Goal: Obtain resource: Download file/media

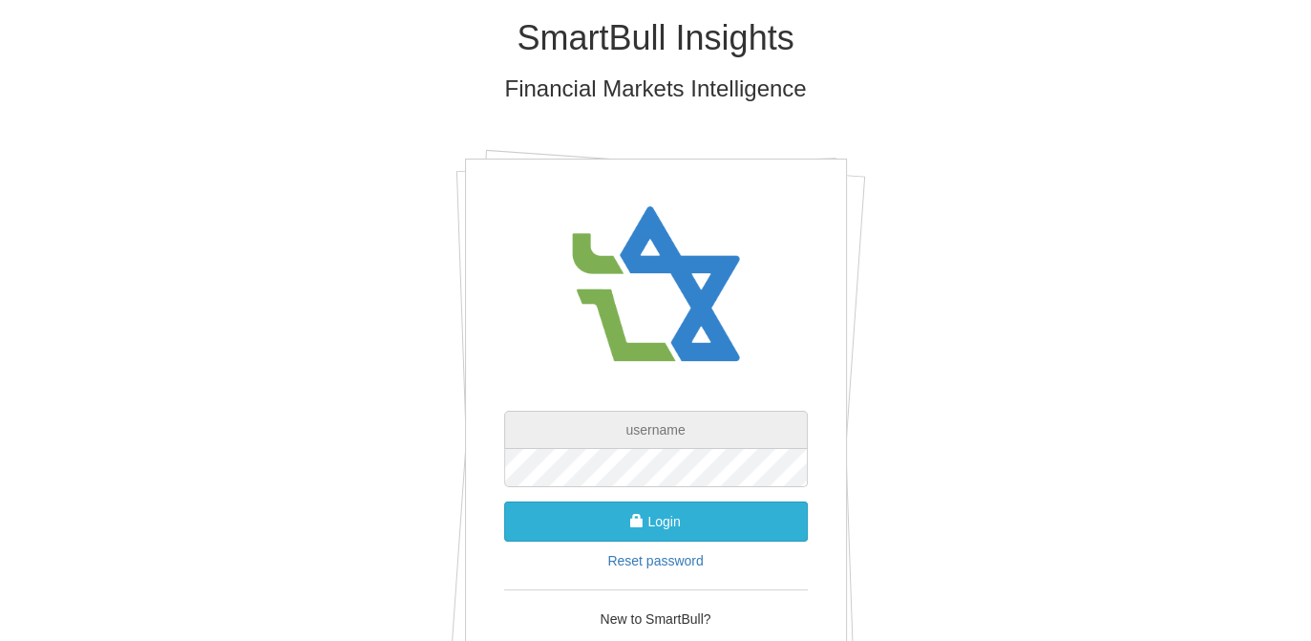
type input "[EMAIL_ADDRESS][DOMAIN_NAME]"
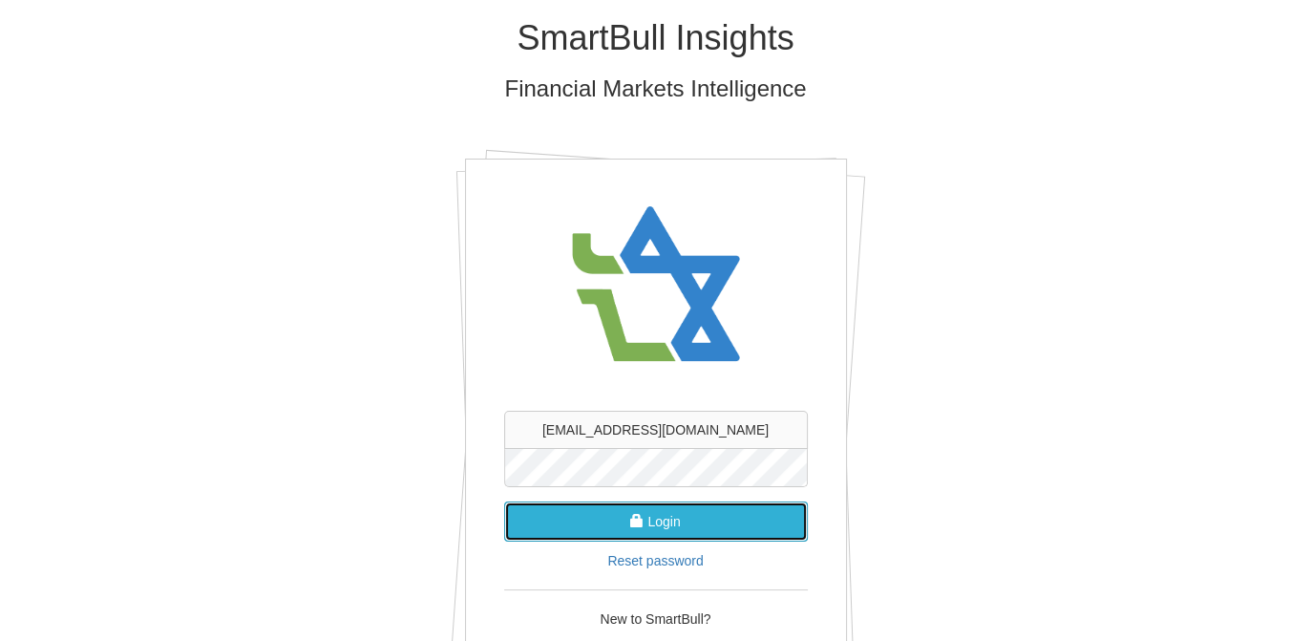
click at [756, 507] on button "Login" at bounding box center [656, 521] width 304 height 40
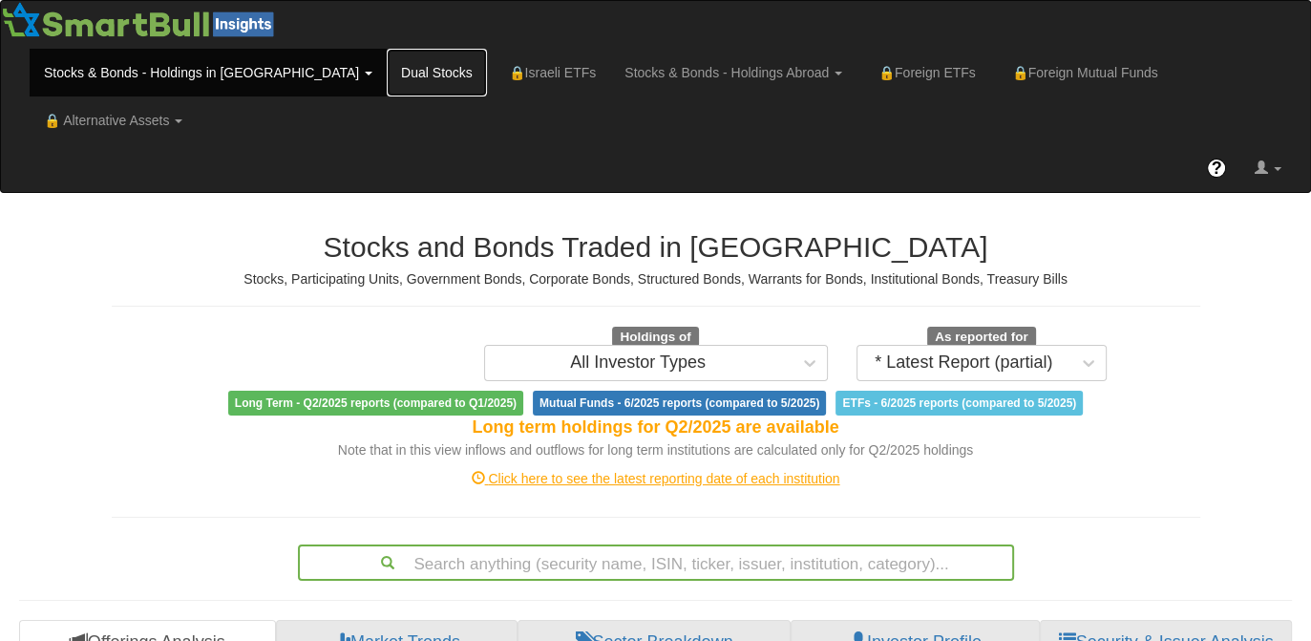
click at [387, 72] on link "Dual Stocks" at bounding box center [437, 73] width 100 height 48
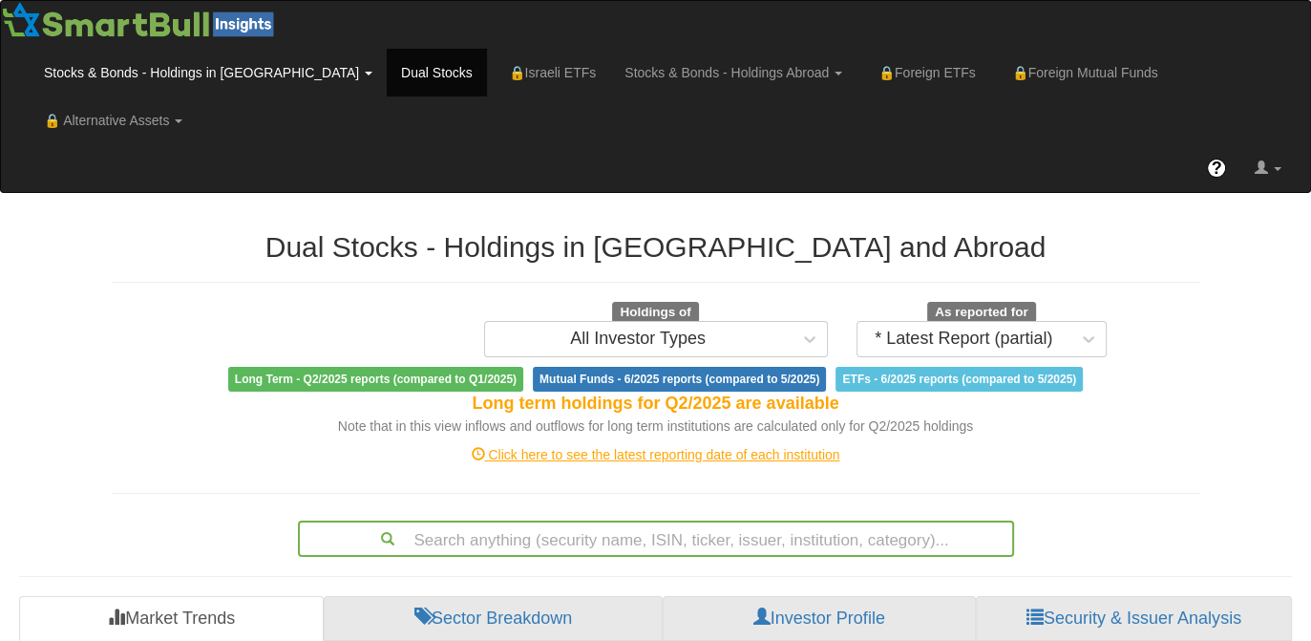
click at [112, 69] on link "Stocks & Bonds - Holdings in IL" at bounding box center [208, 73] width 357 height 48
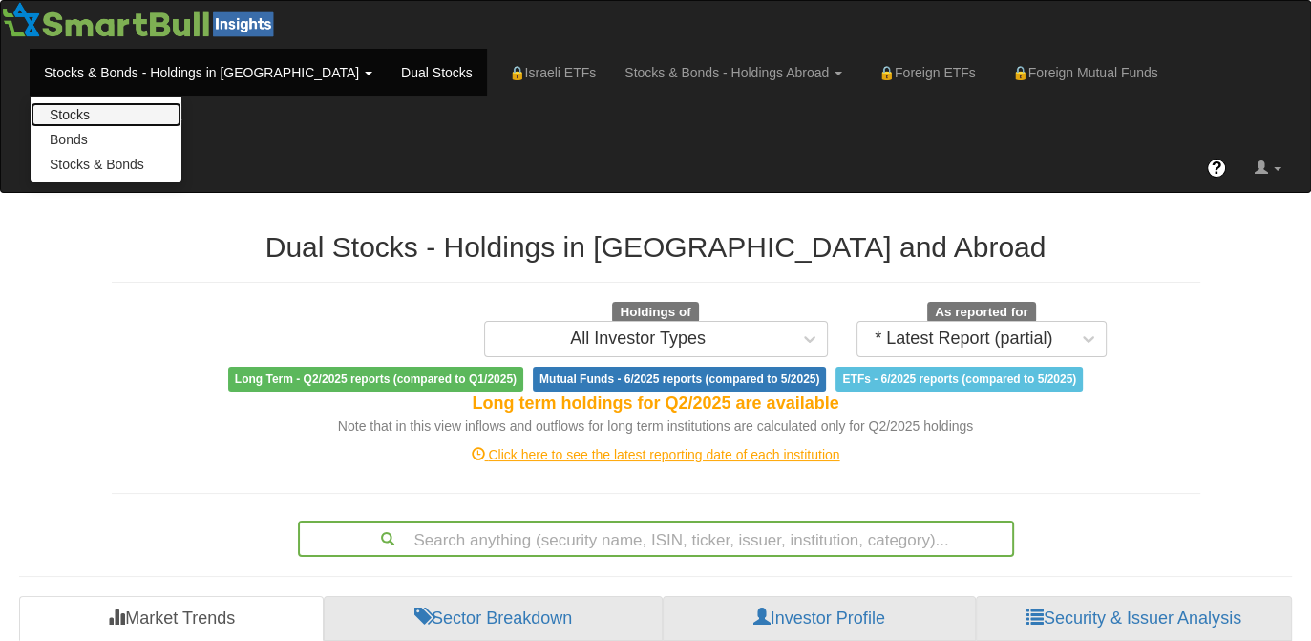
click at [83, 112] on link "Stocks" at bounding box center [106, 114] width 151 height 25
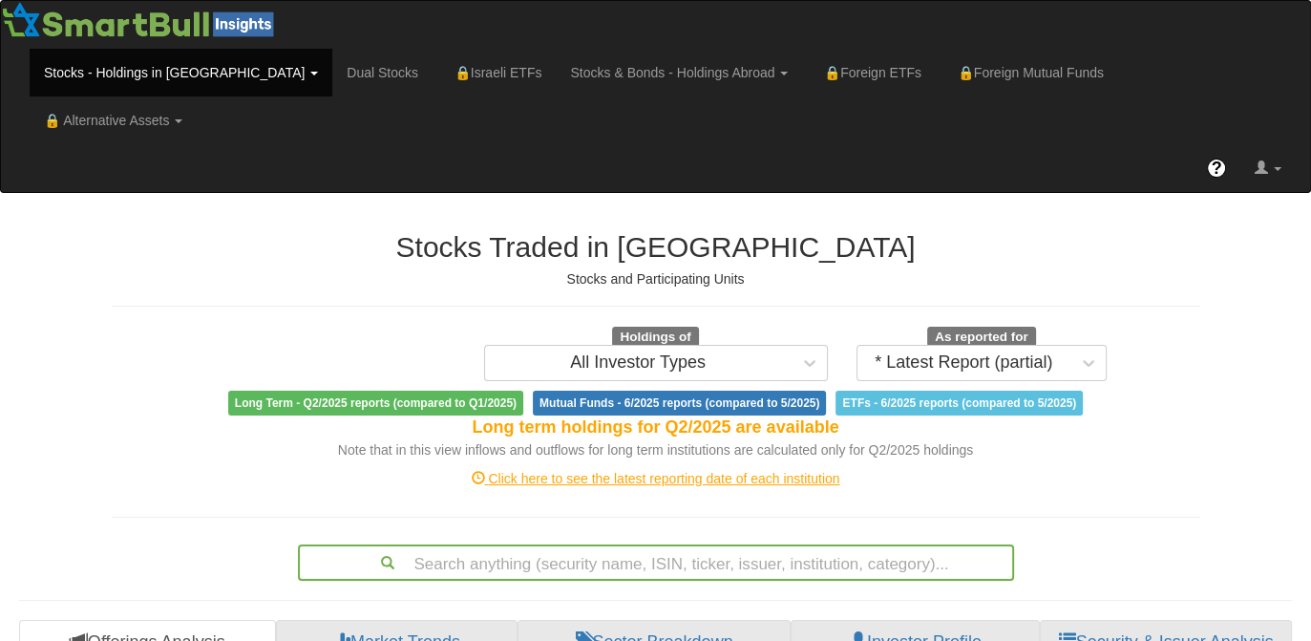
click at [623, 544] on div "Search anything (security name, ISIN, ticker, issuer, institution, category)..." at bounding box center [656, 562] width 716 height 36
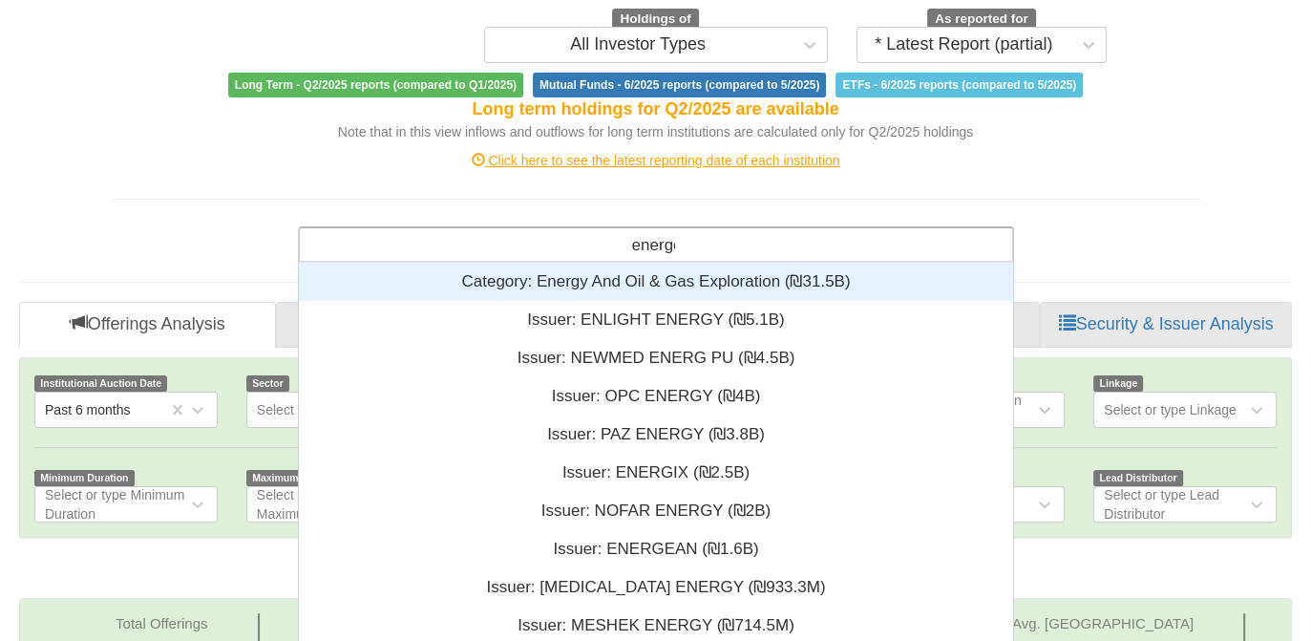
scroll to position [61, 699]
type input "energea"
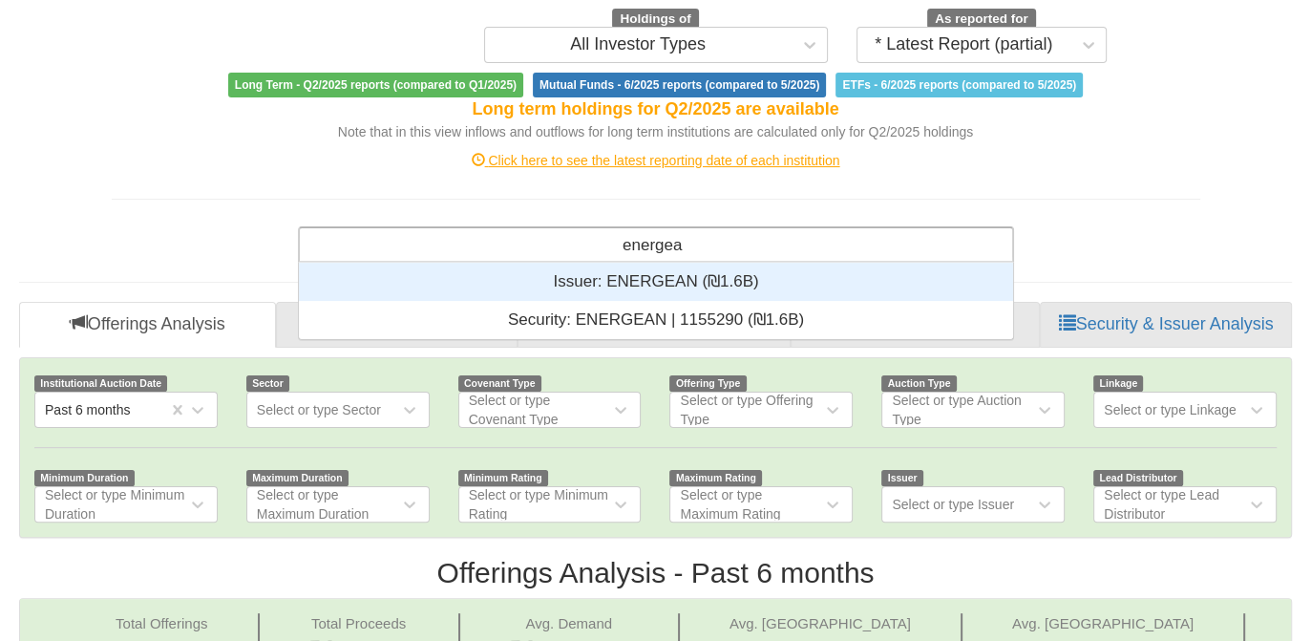
click at [645, 263] on div "Issuer: ‏ENERGEAN ‎(₪1.6B)‎" at bounding box center [656, 282] width 714 height 38
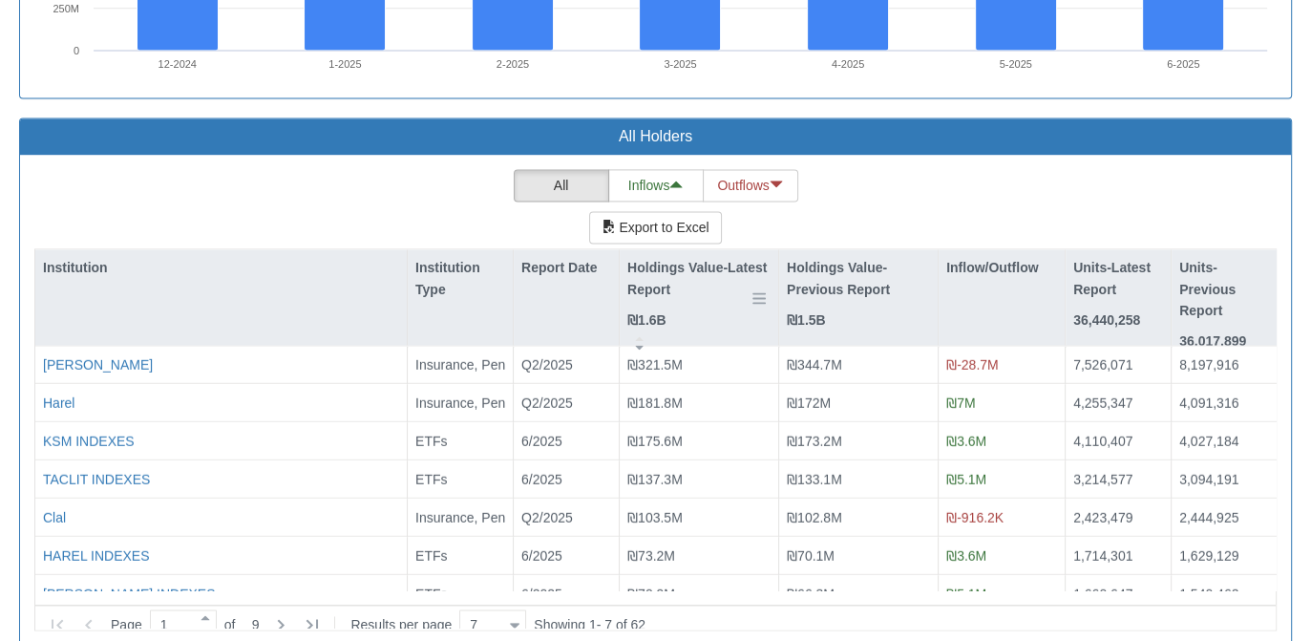
scroll to position [2402, 0]
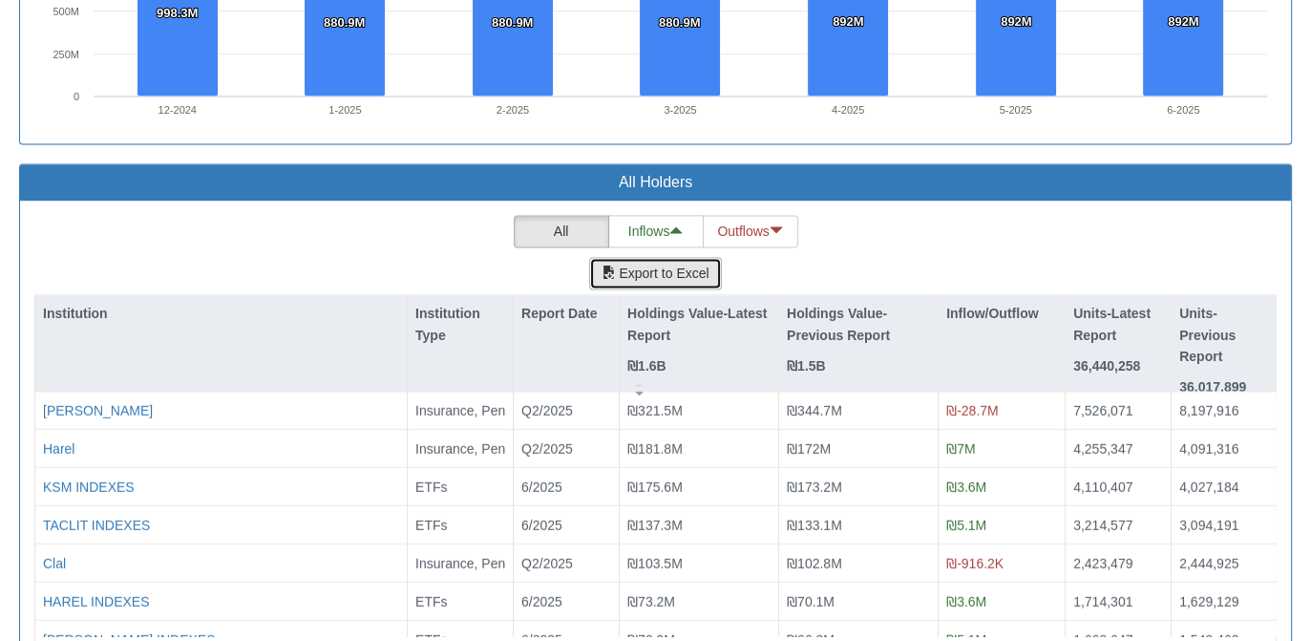
click at [689, 257] on button "Export to Excel" at bounding box center [655, 273] width 132 height 32
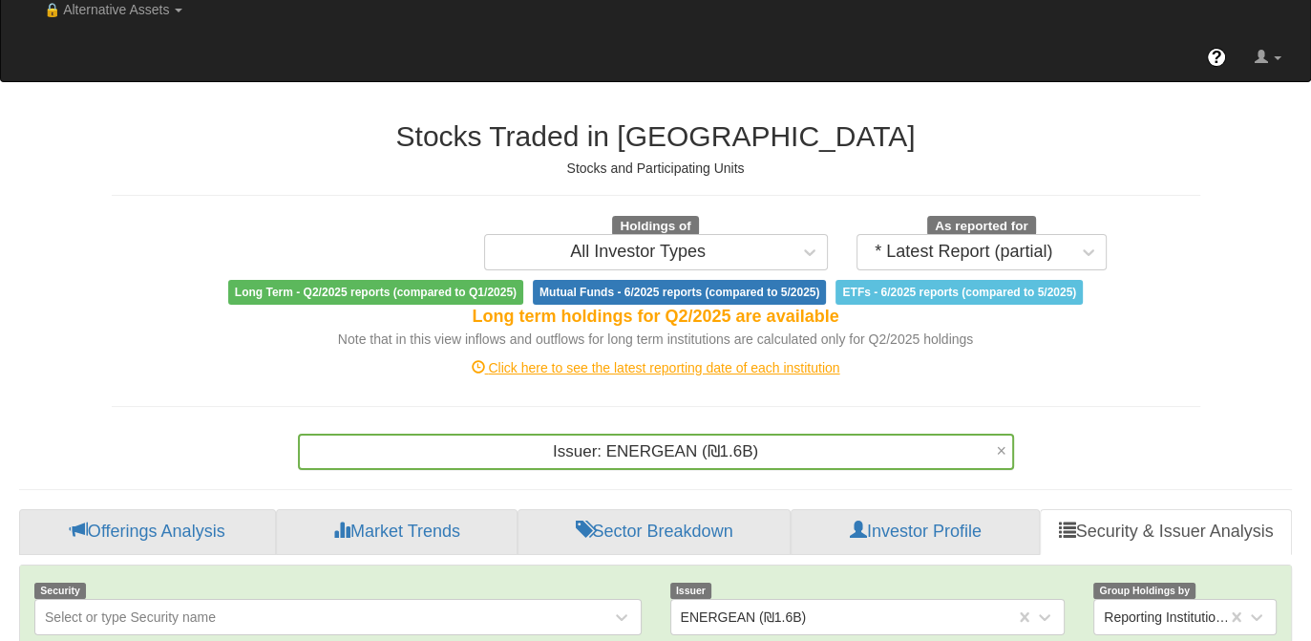
scroll to position [0, 0]
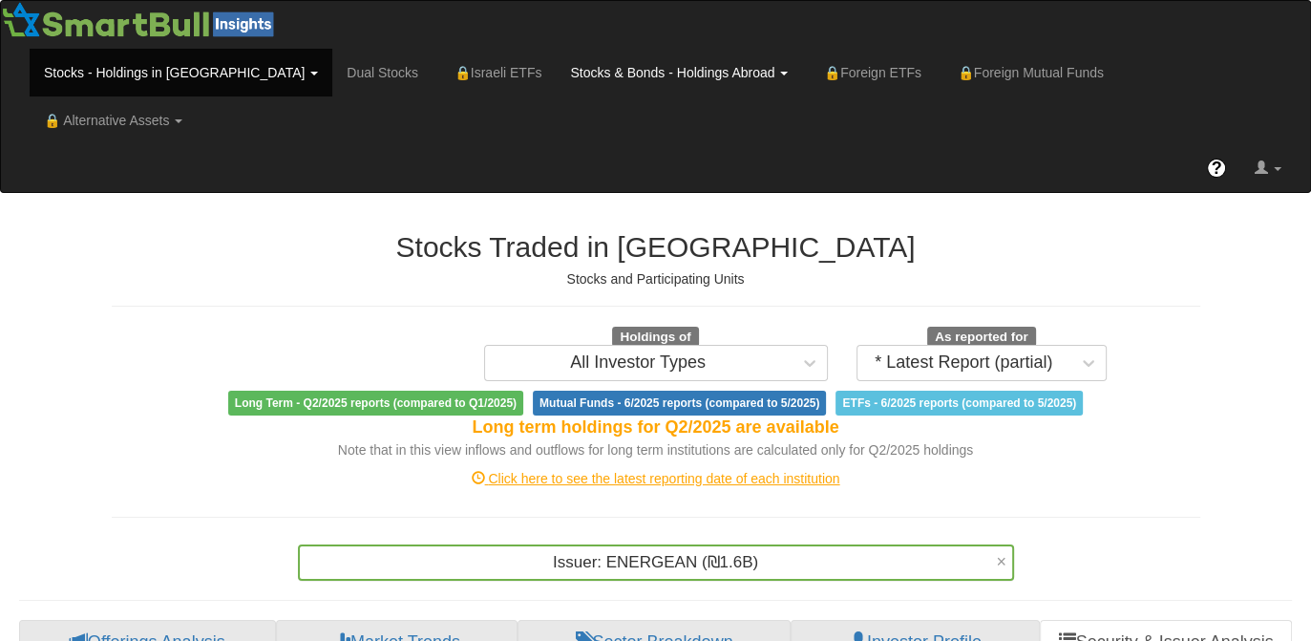
click at [556, 73] on link "Stocks & Bonds - Holdings Abroad" at bounding box center [679, 73] width 246 height 48
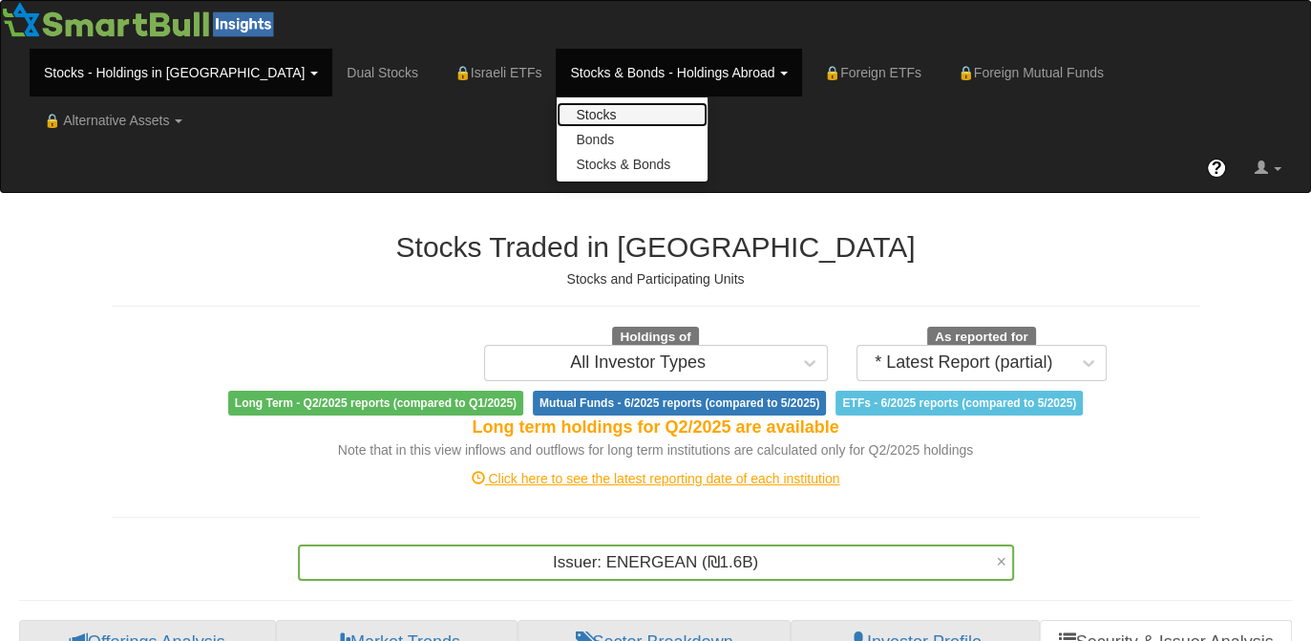
click at [557, 110] on link "Stocks" at bounding box center [632, 114] width 151 height 25
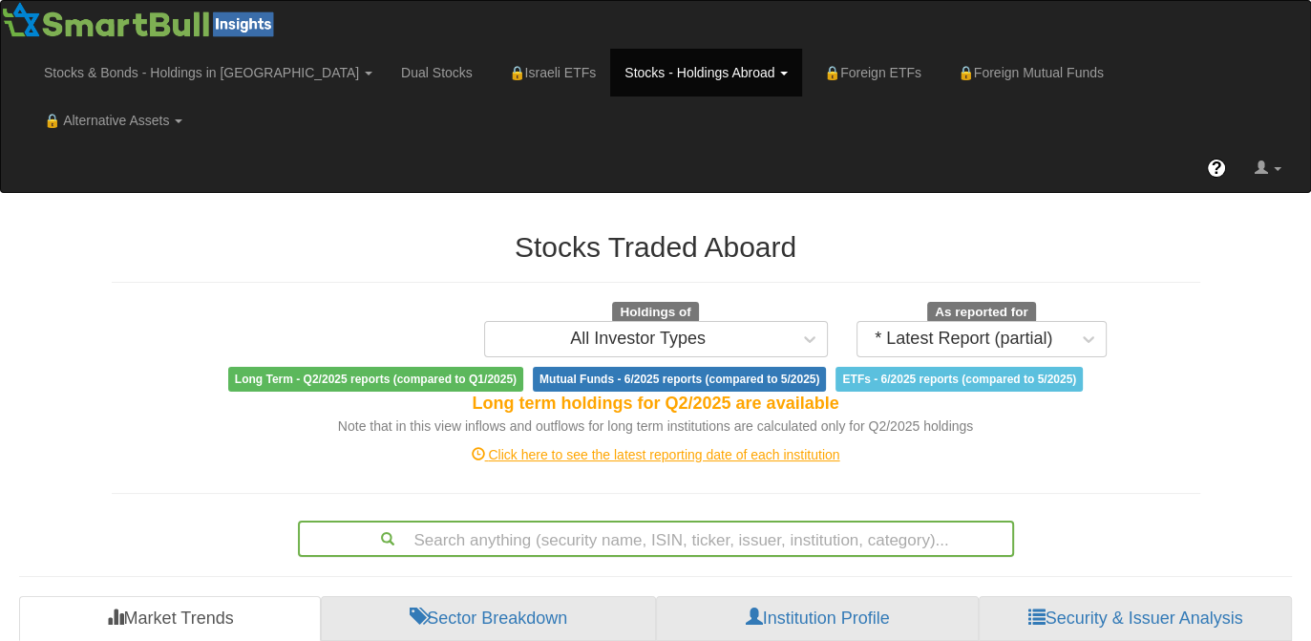
click at [603, 520] on div "Search anything (security name, ISIN, ticker, issuer, institution, category)..." at bounding box center [656, 538] width 716 height 36
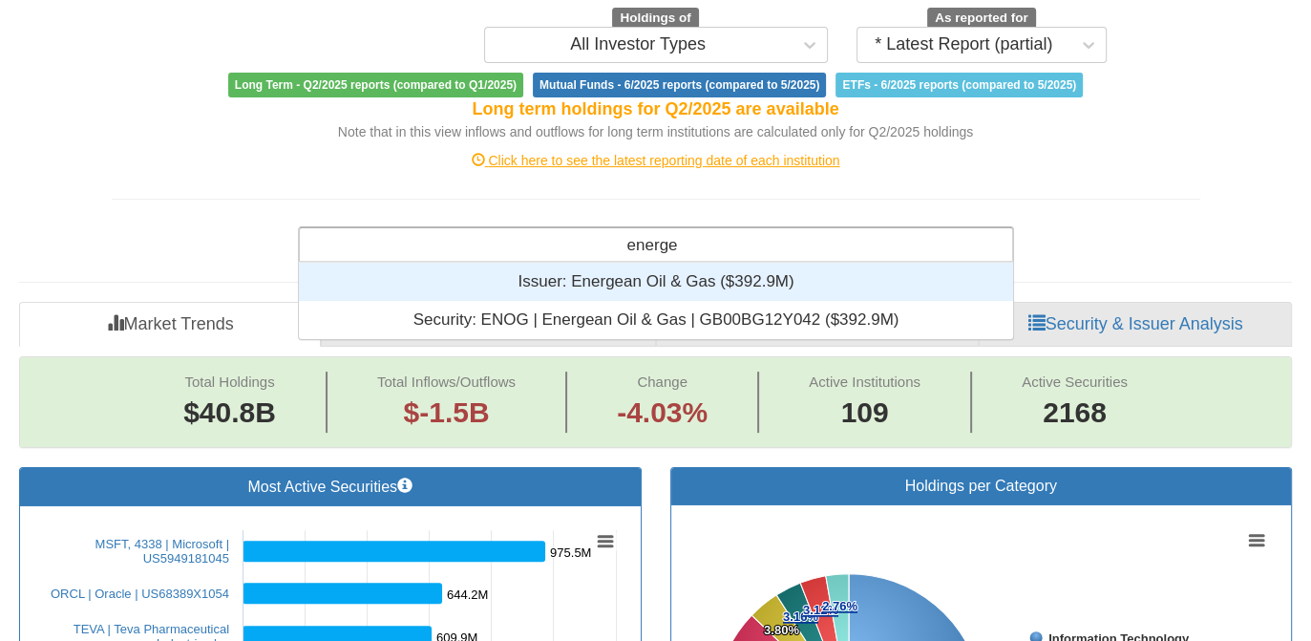
scroll to position [61, 699]
type input "energean"
click at [567, 263] on div "Issuer: ‎Energean Oil & Gas ‎($392.9M)‏" at bounding box center [656, 282] width 714 height 38
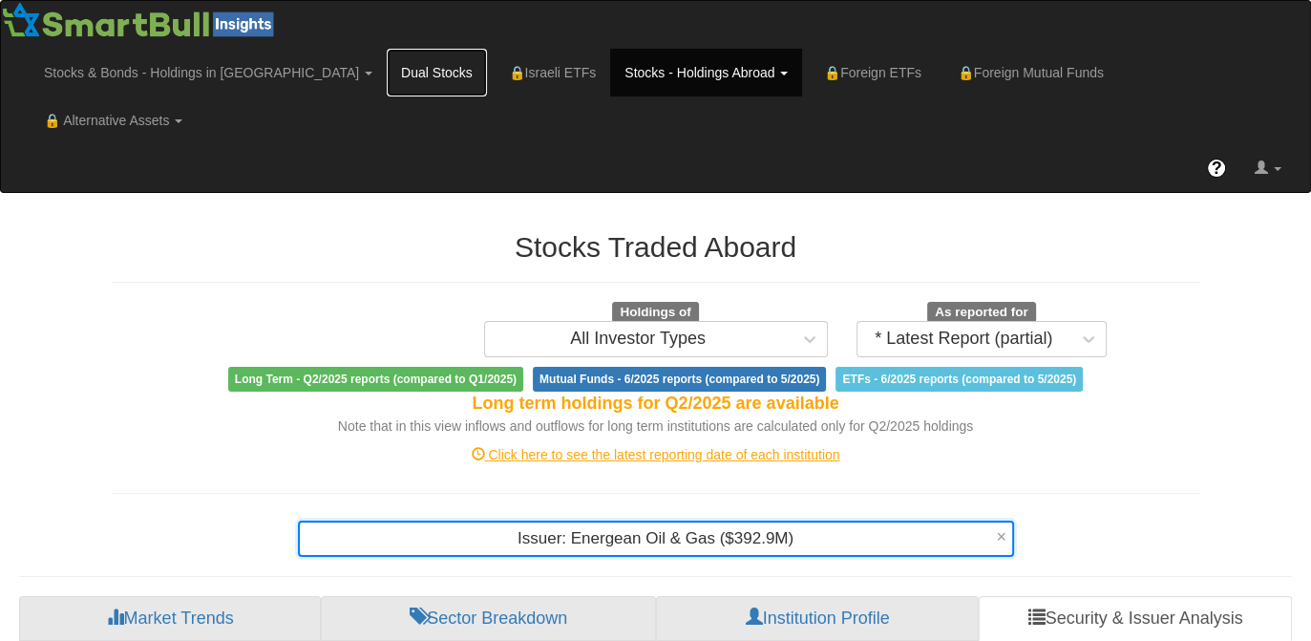
click at [387, 64] on link "Dual Stocks" at bounding box center [437, 73] width 100 height 48
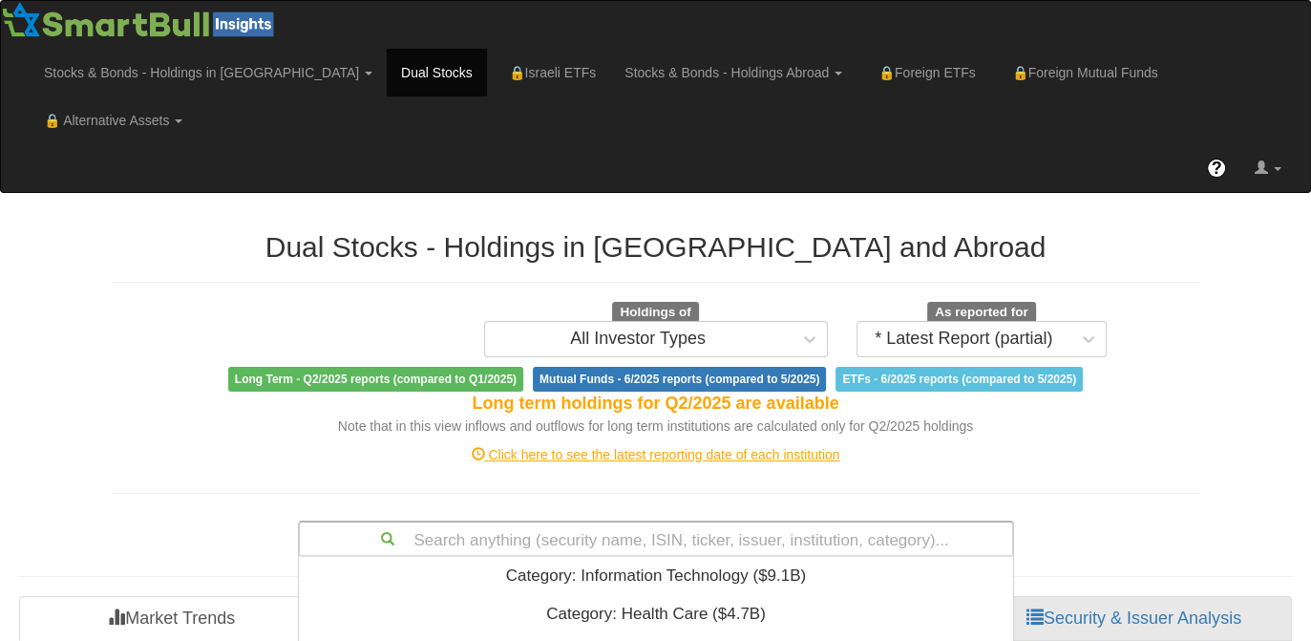
scroll to position [342, 0]
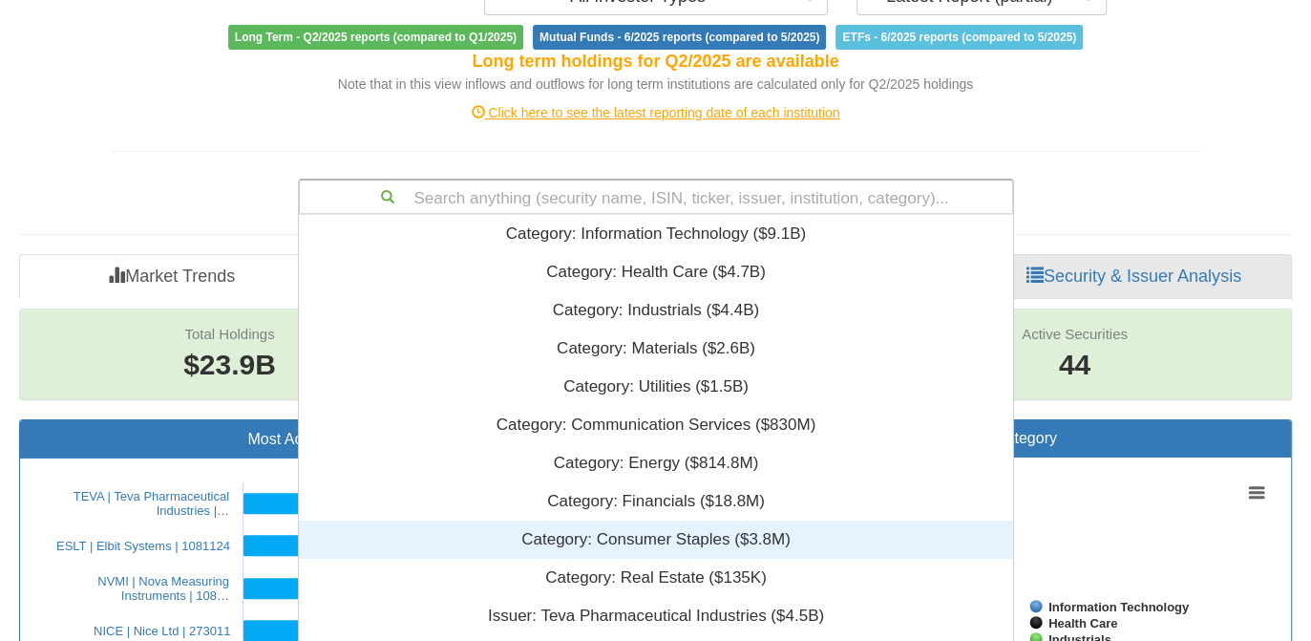
click at [708, 215] on div "Search anything (security name, ISIN, ticker, issuer, institution, category)...…" at bounding box center [656, 197] width 716 height 36
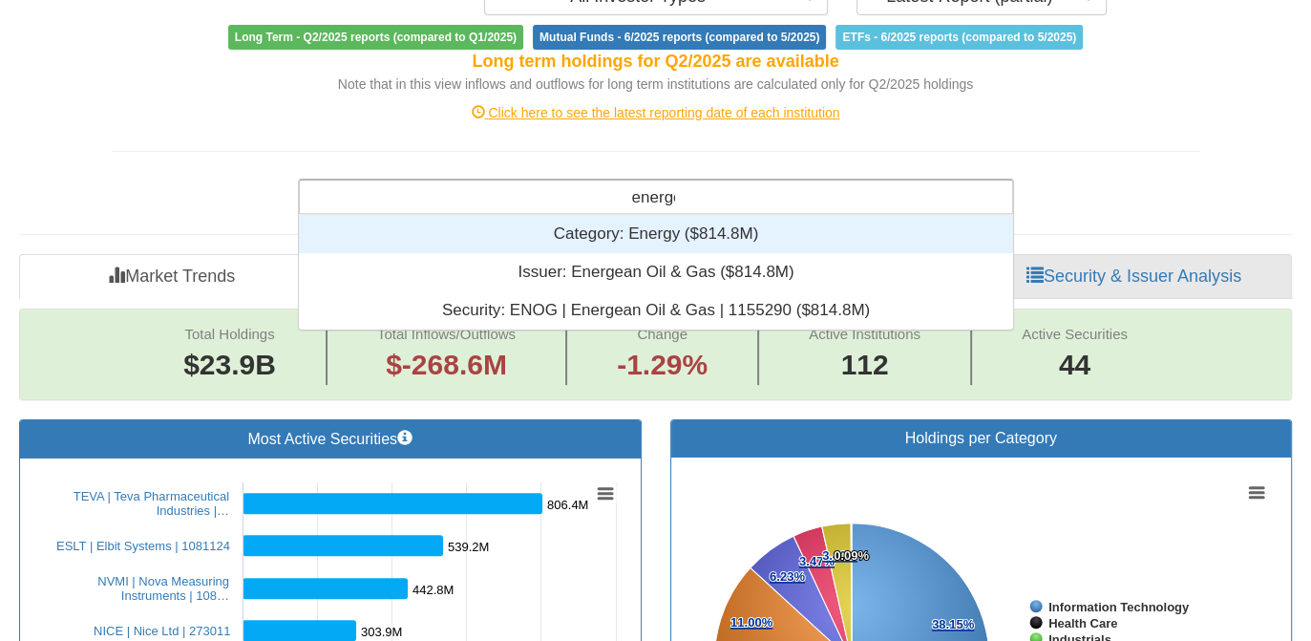
scroll to position [61, 699]
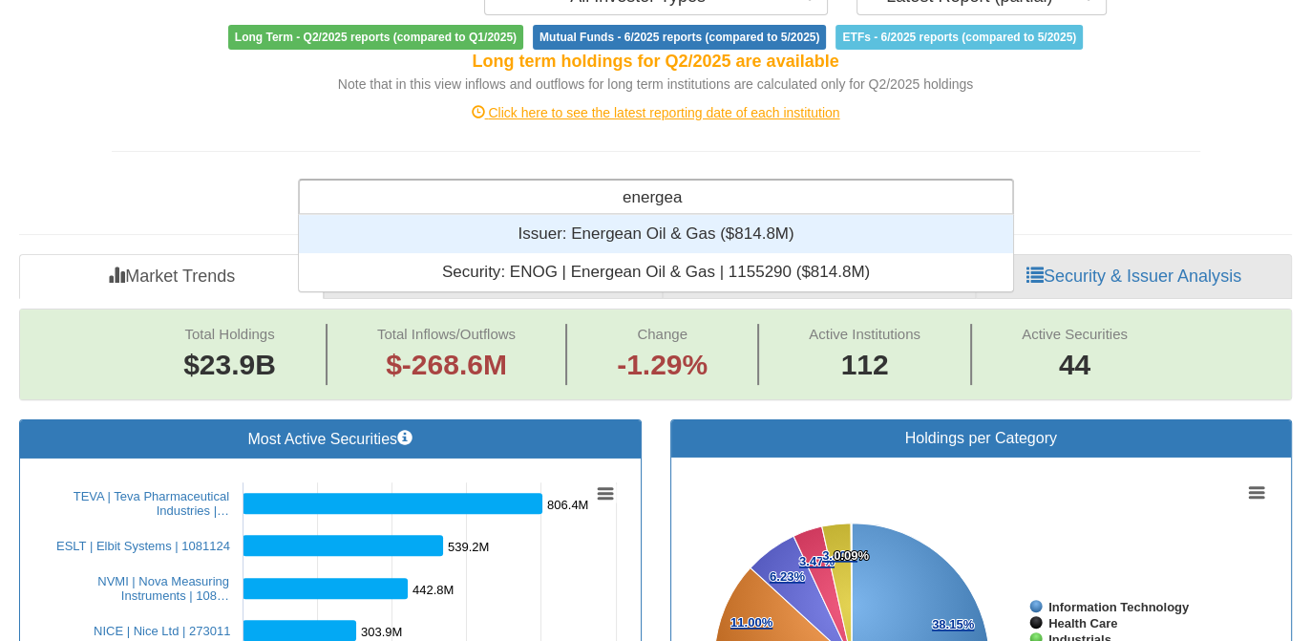
type input "energean"
click at [687, 215] on div "Issuer: ‎Energean Oil & Gas ‎($814.8M)‏" at bounding box center [656, 234] width 714 height 38
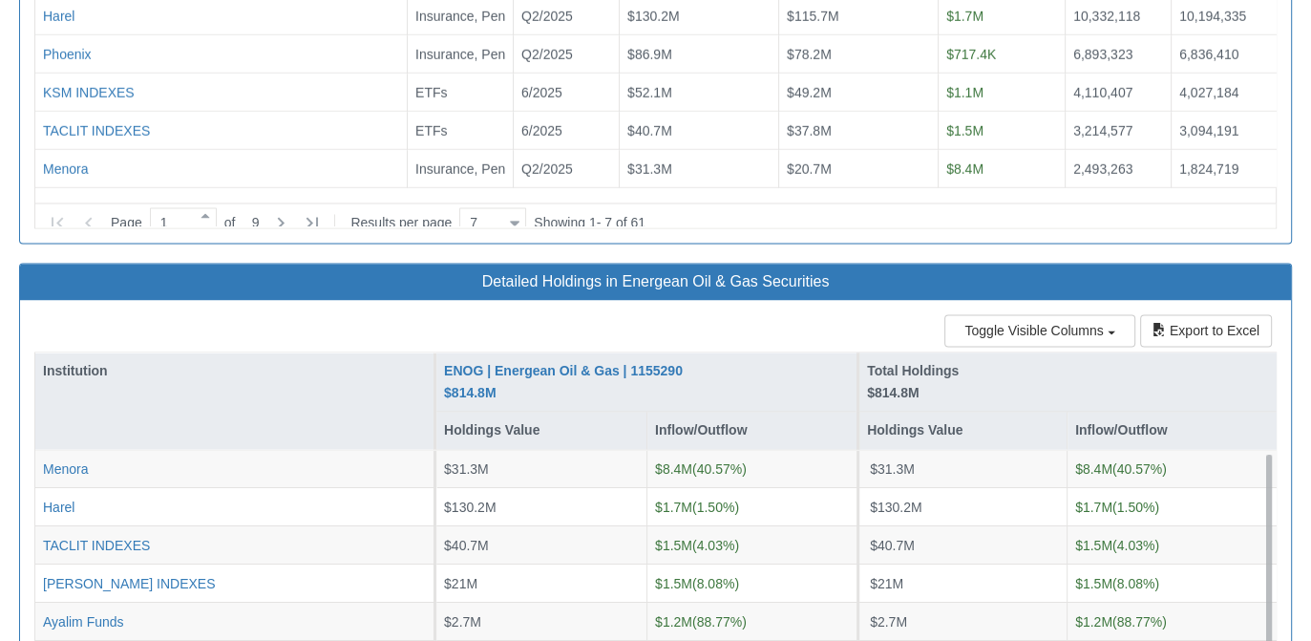
scroll to position [2520, 0]
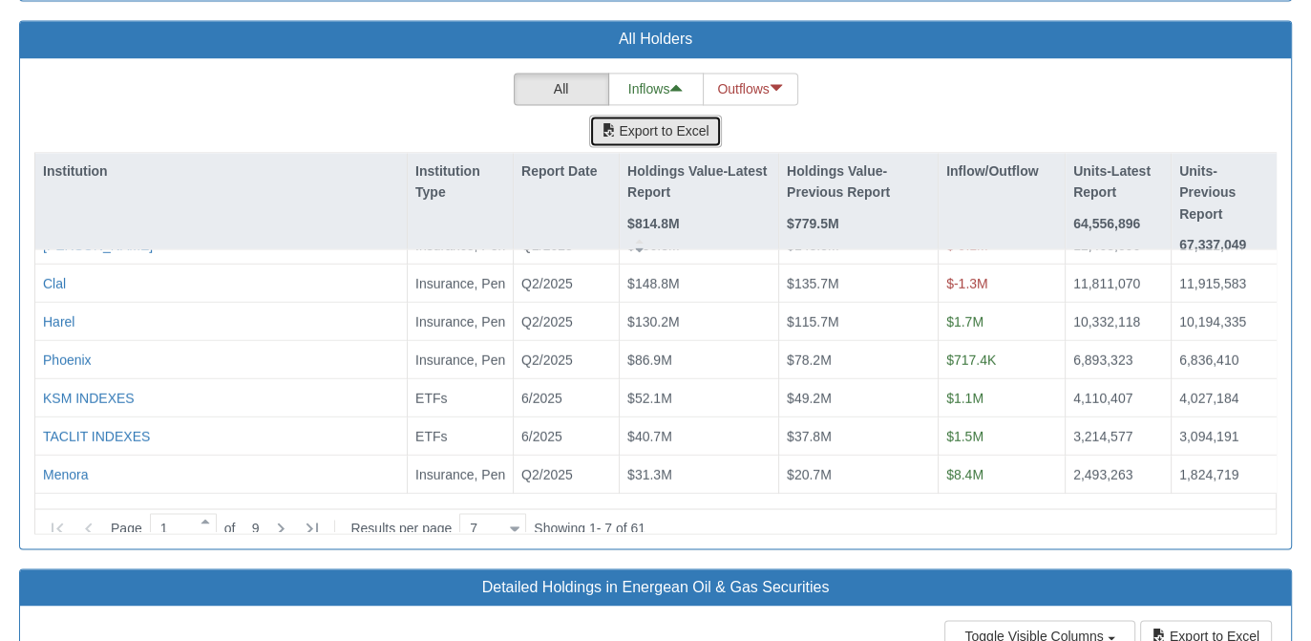
click at [690, 115] on button "Export to Excel" at bounding box center [655, 131] width 132 height 32
